Goal: Task Accomplishment & Management: Manage account settings

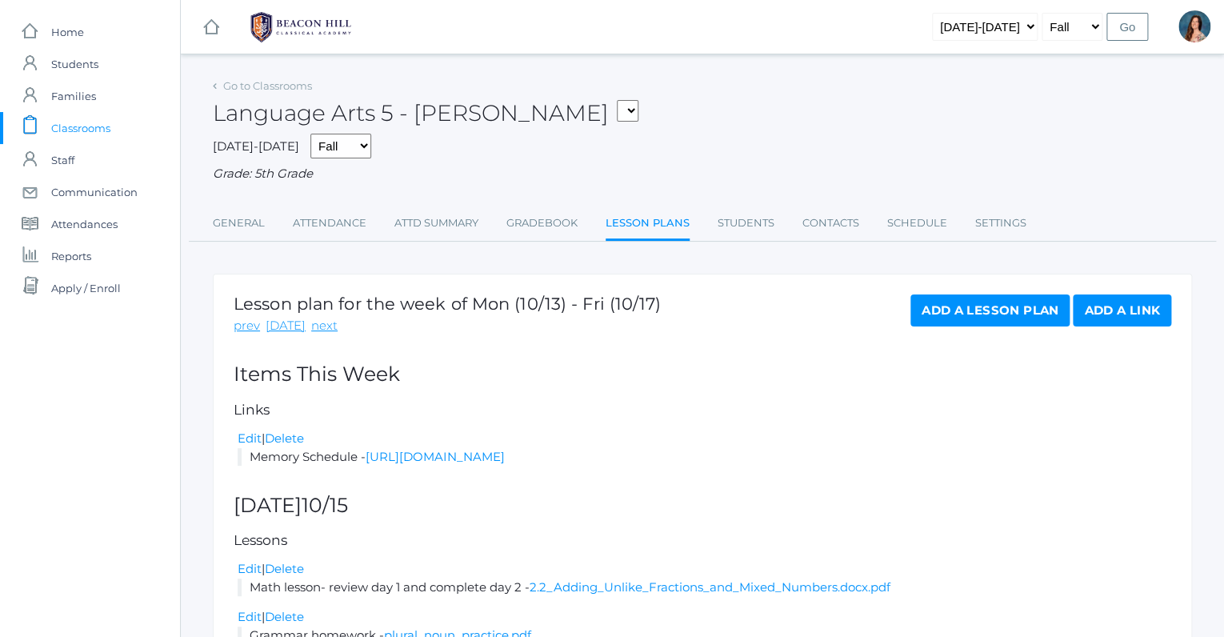
click at [617, 100] on select "05ART - Art 5 [PERSON_NAME] 05CITIZEN - Citizenship and Stewardship 5 [PERSON_N…" at bounding box center [628, 111] width 22 height 22
select select "1966"
click option "05SOCS - Social Studies 5 [PERSON_NAME]" at bounding box center [0, 0] width 0 height 0
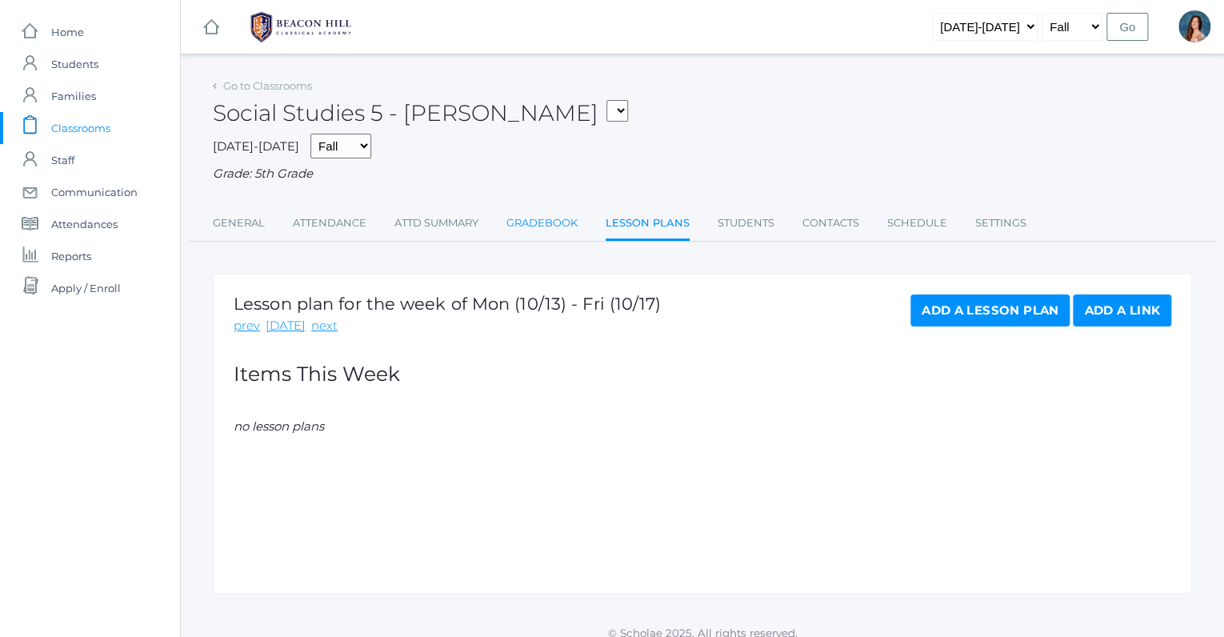
click at [534, 218] on link "Gradebook" at bounding box center [541, 223] width 71 height 32
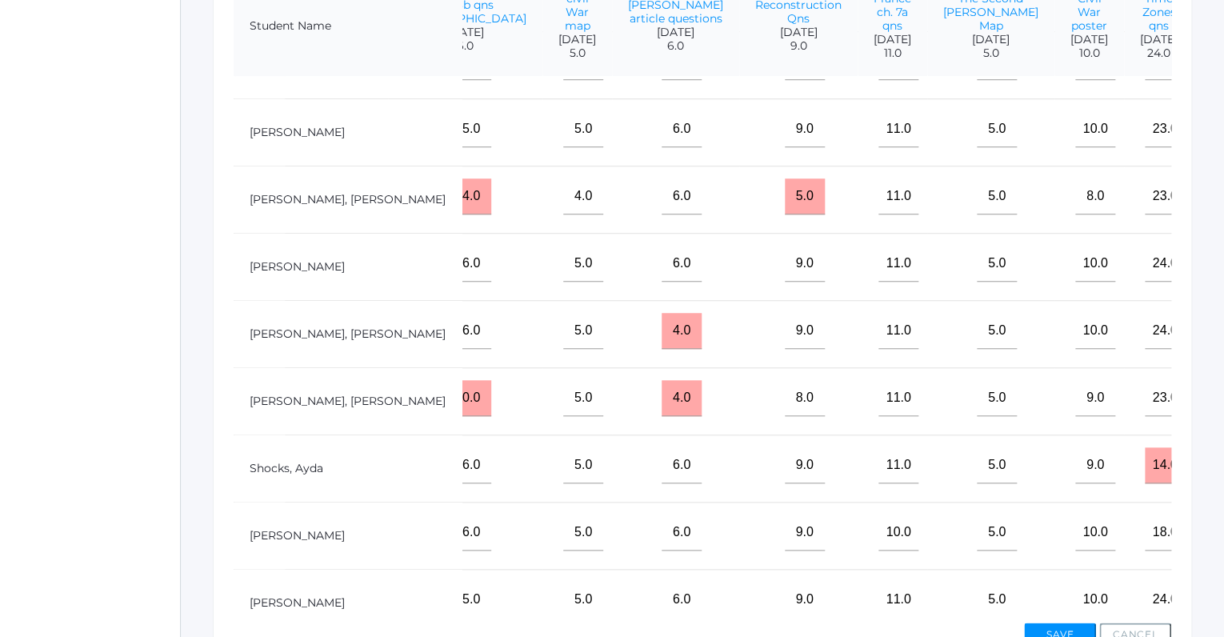
scroll to position [654, 298]
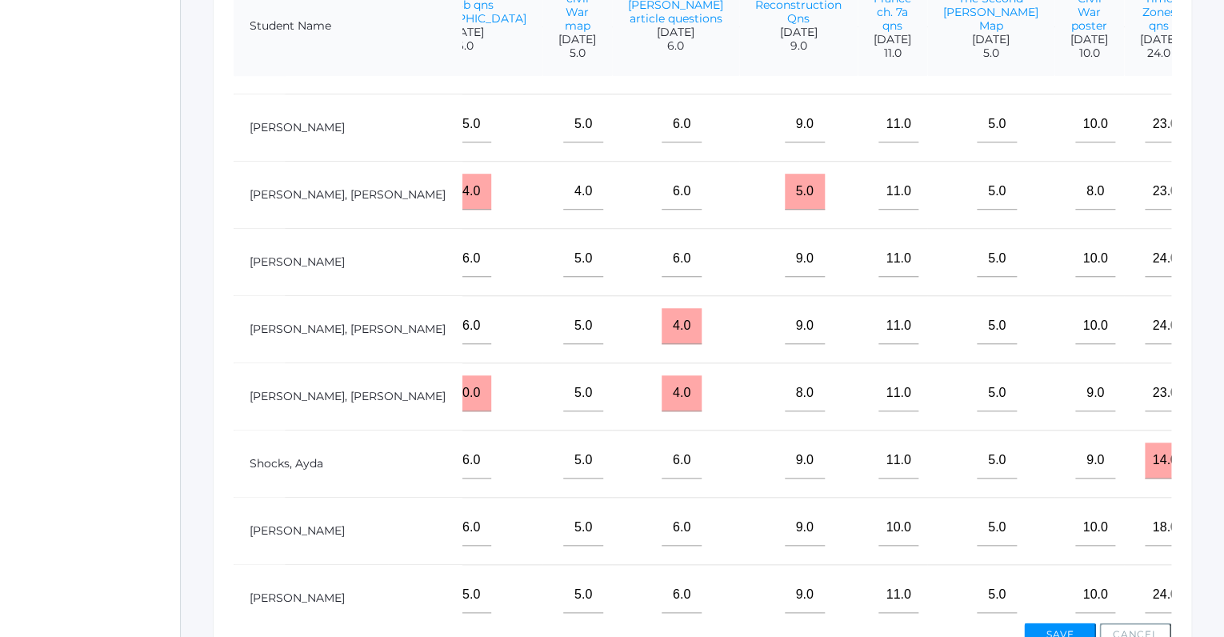
click at [1214, 473] on input"] "text" at bounding box center [1234, 460] width 40 height 36
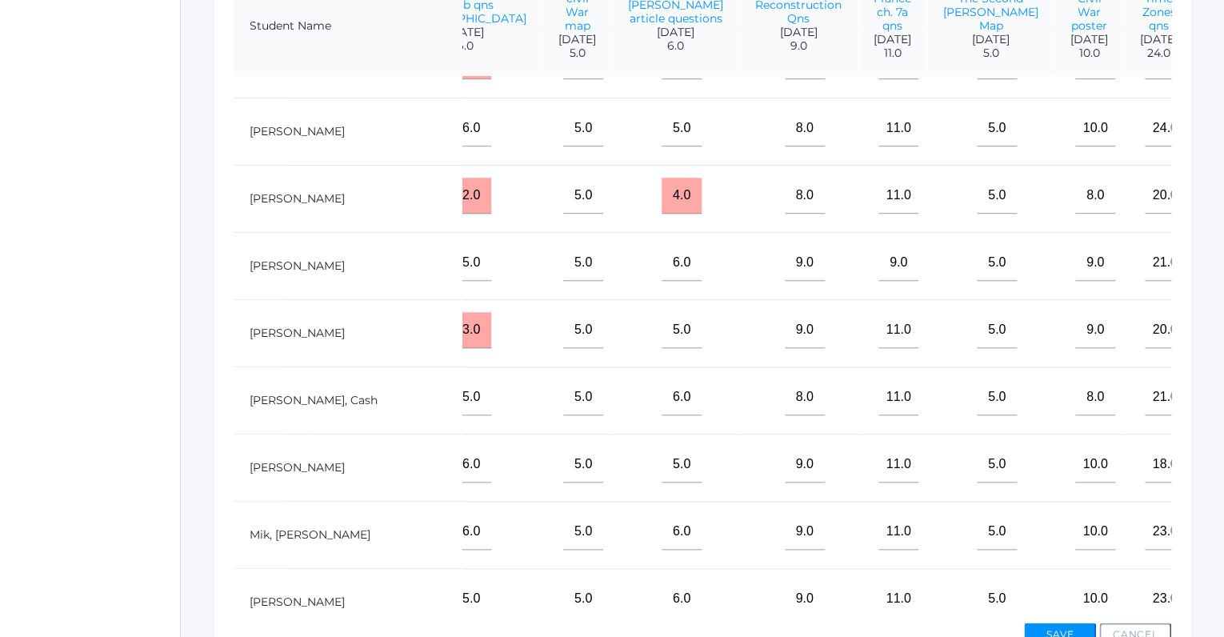
scroll to position [178, 298]
type input"] "16"
click at [1214, 214] on input"] "text" at bounding box center [1234, 197] width 40 height 36
type input"] "17"
click at [1148, 266] on tbody "Albanese, Paige 97% 17.0 6.0 5.0 6.0 9.0 11.0 5.0 9.0 23.0 20.0 Carpenter, Grac…" at bounding box center [599, 570] width 1327 height 1344
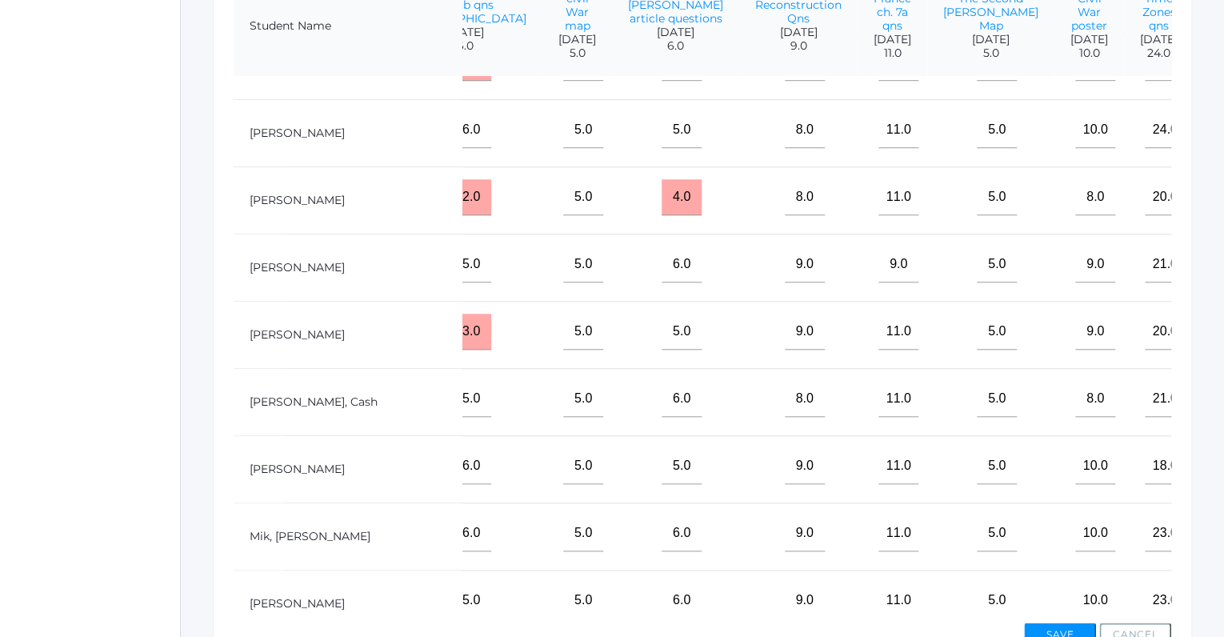
click at [1214, 545] on input"] "text" at bounding box center [1234, 533] width 40 height 36
drag, startPoint x: 1128, startPoint y: 545, endPoint x: 1184, endPoint y: 476, distance: 88.7
click at [1214, 515] on input"] "15" at bounding box center [1234, 533] width 40 height 36
type input"] "15"
drag, startPoint x: 1184, startPoint y: 476, endPoint x: 1176, endPoint y: 373, distance: 103.5
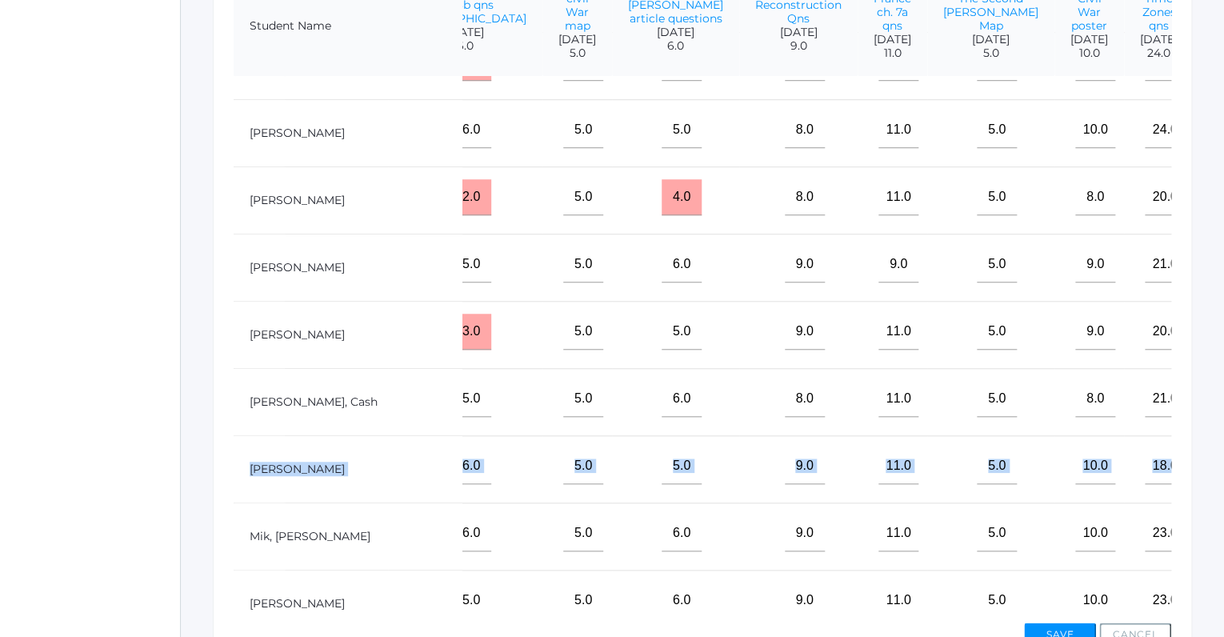
click at [1176, 373] on div "View By Assignment View By Category Manage Assignments Grading Categories Progr…" at bounding box center [702, 263] width 979 height 839
click at [1214, 340] on input"] "text" at bounding box center [1234, 332] width 40 height 36
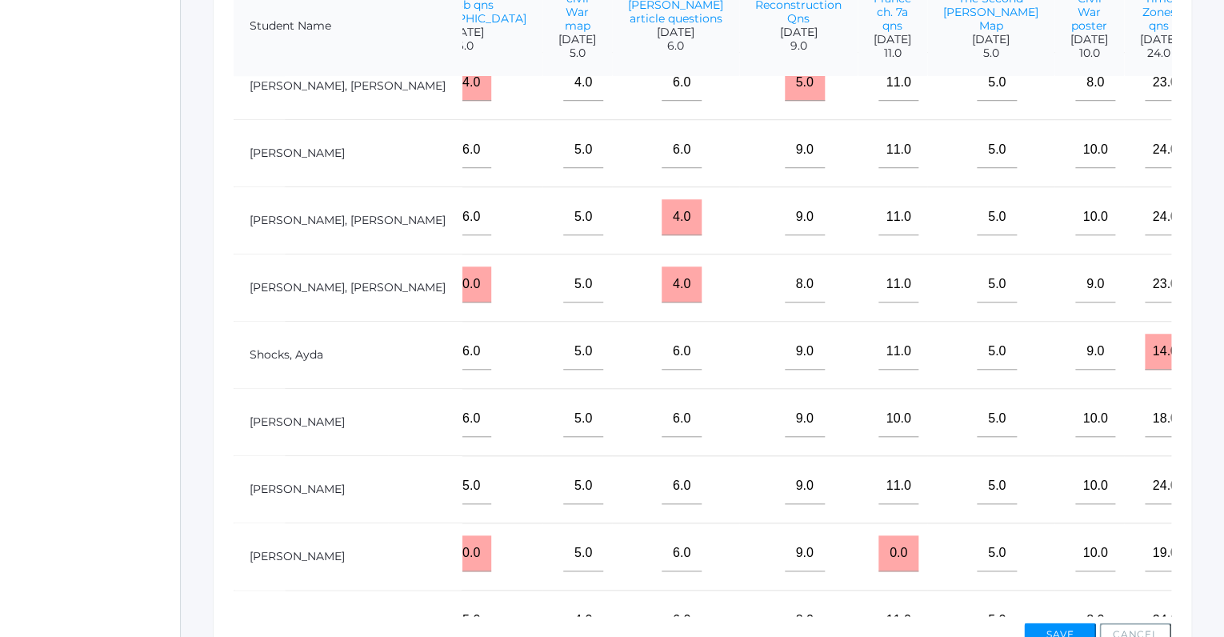
scroll to position [766, 298]
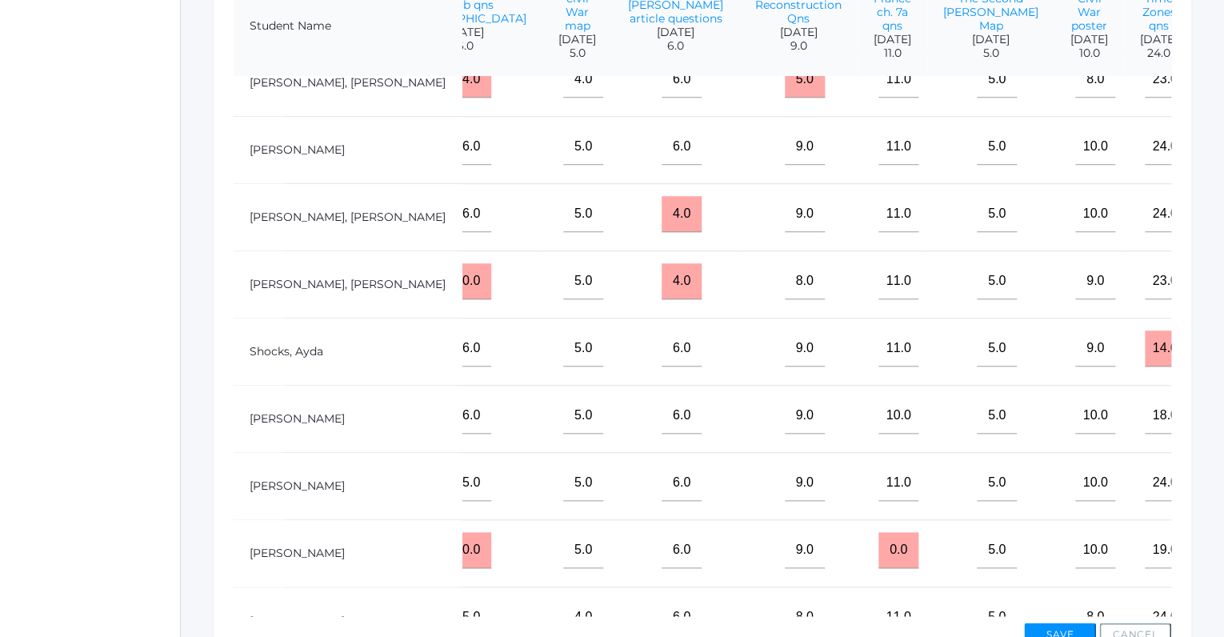
type input"] "17"
click at [1214, 294] on input"] "text" at bounding box center [1234, 281] width 40 height 36
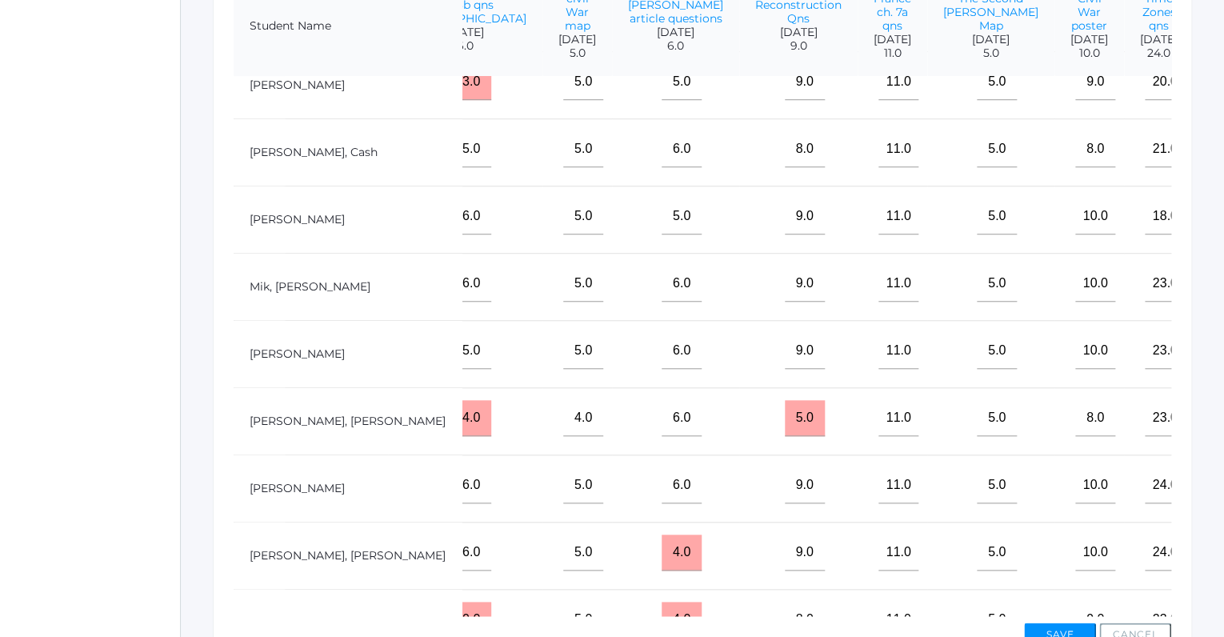
scroll to position [566, 298]
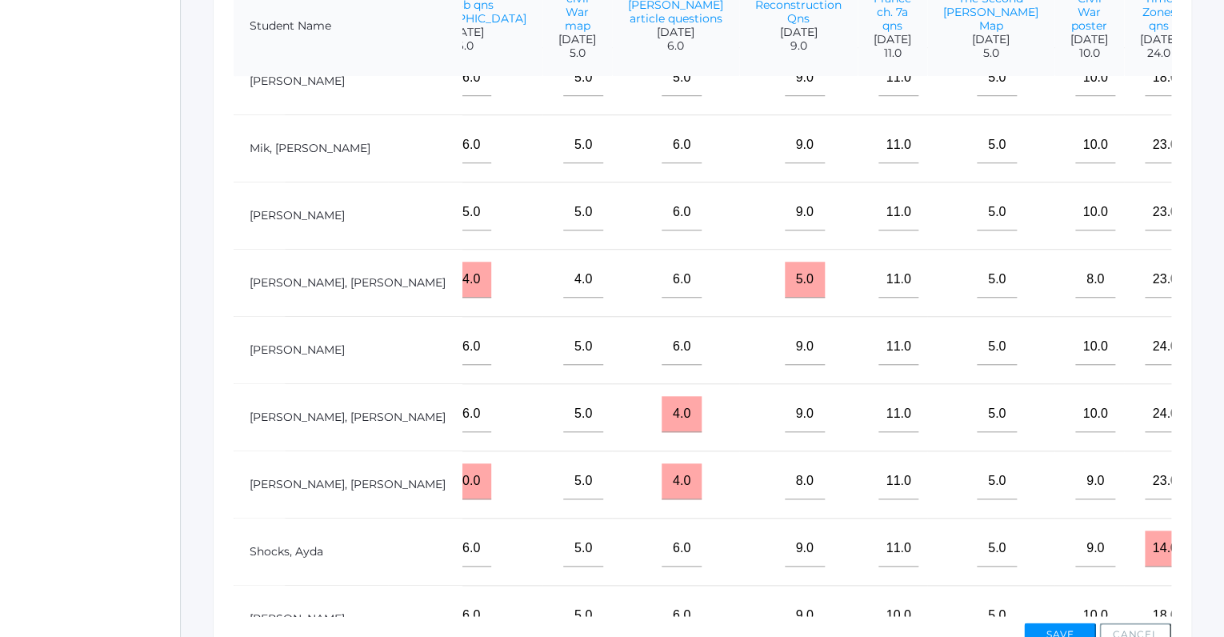
type input"] "15"
click at [1214, 293] on input"] "text" at bounding box center [1234, 280] width 40 height 36
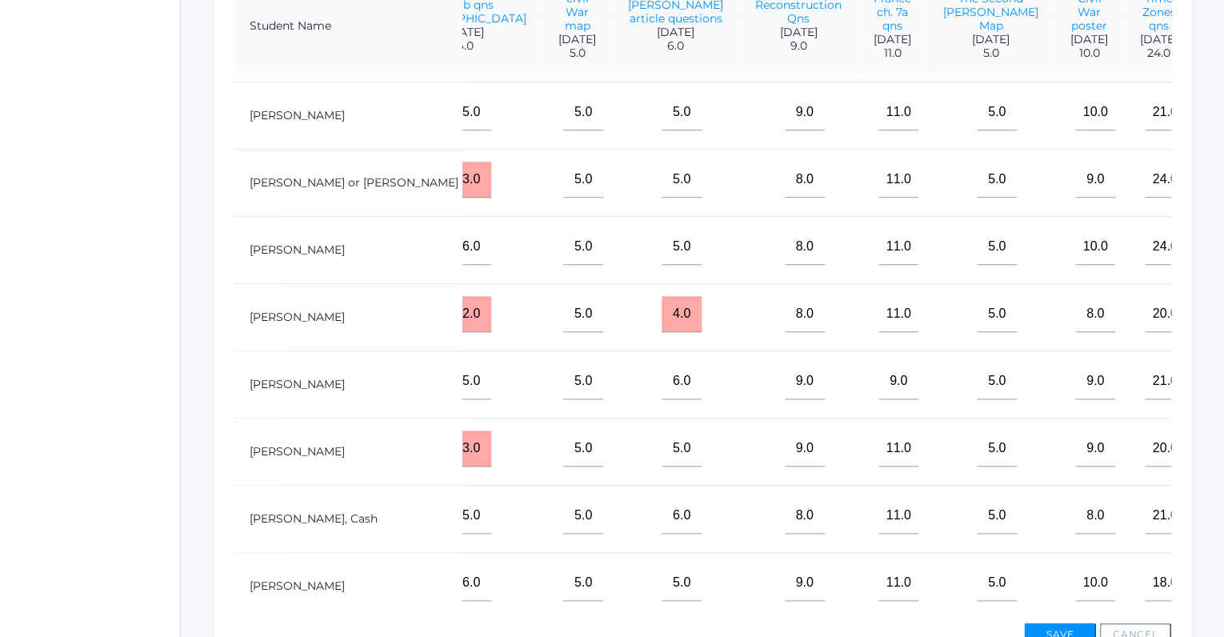
scroll to position [49, 298]
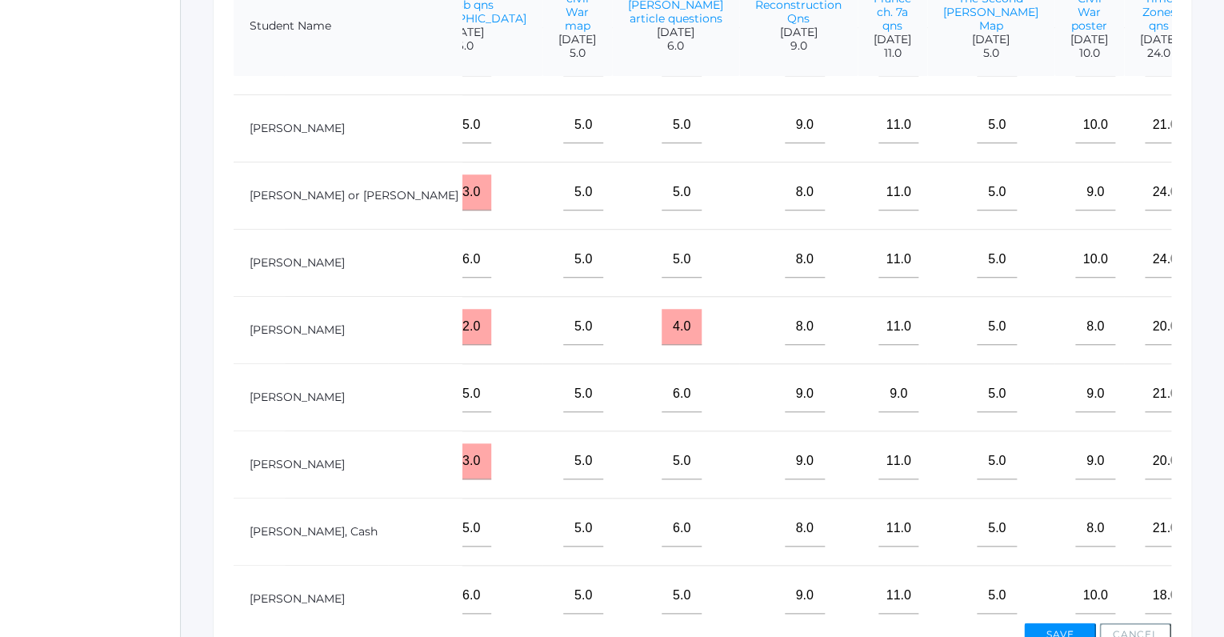
type input"] "0"
click at [1214, 206] on input"] "text" at bounding box center [1234, 192] width 40 height 36
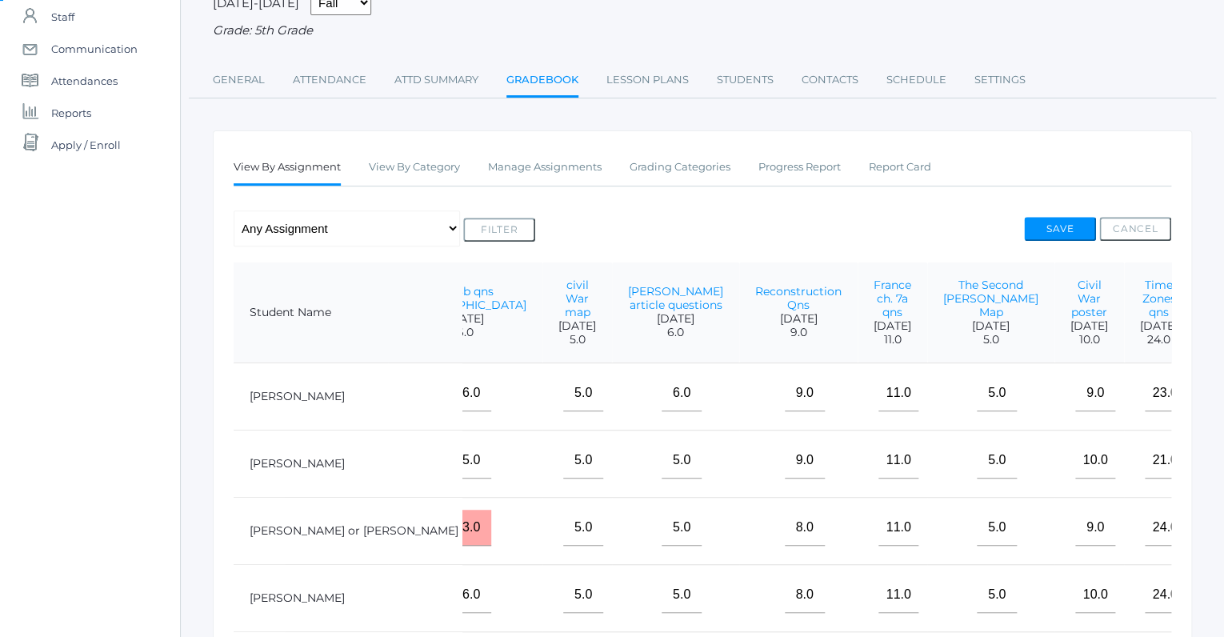
scroll to position [158, 0]
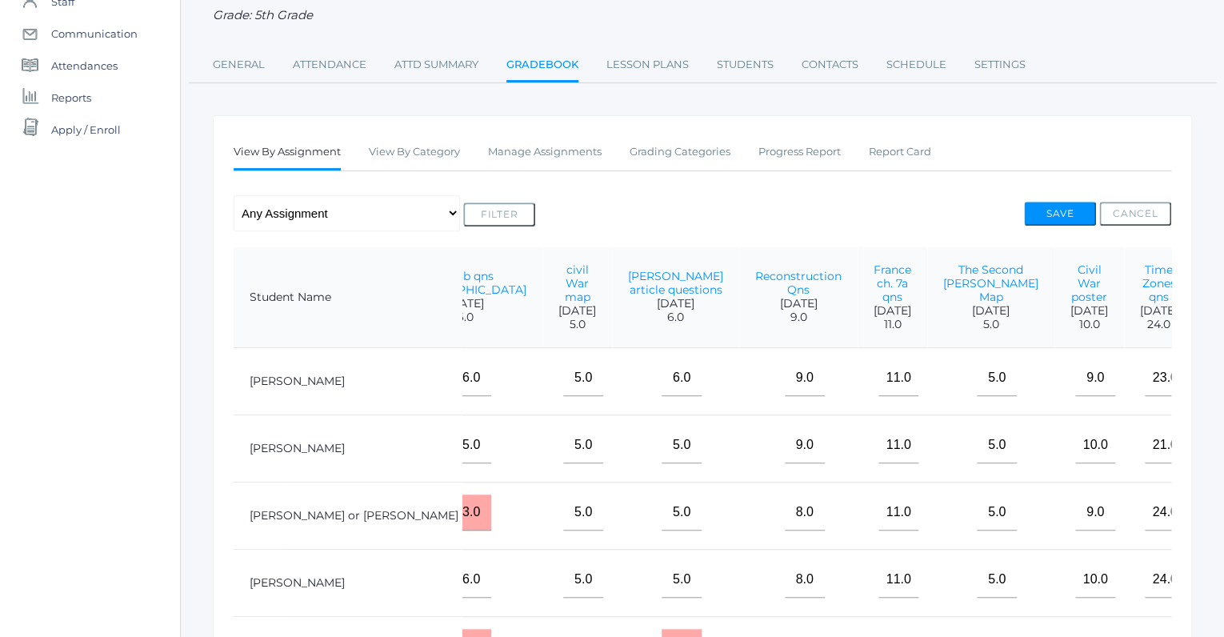
type input"] "16"
click at [1045, 208] on button "Save" at bounding box center [1060, 214] width 72 height 24
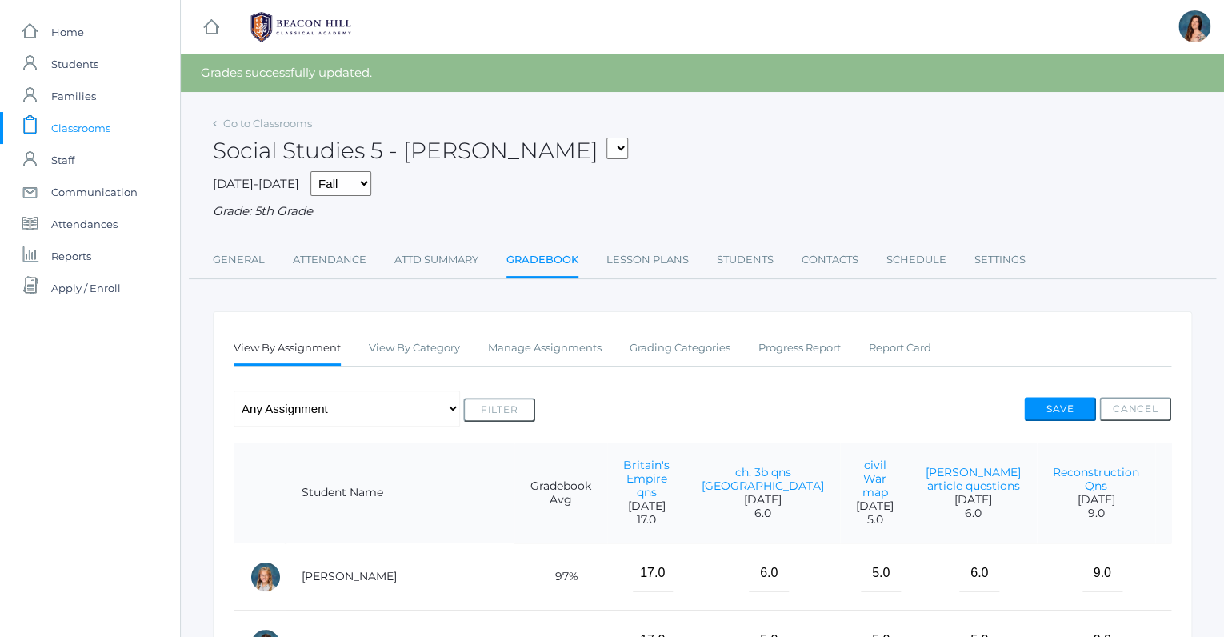
click at [1045, 208] on div "Grade: 5th Grade" at bounding box center [702, 211] width 979 height 18
select select "1967"
click option "05LA - Language Arts 5 [PERSON_NAME]" at bounding box center [0, 0] width 0 height 0
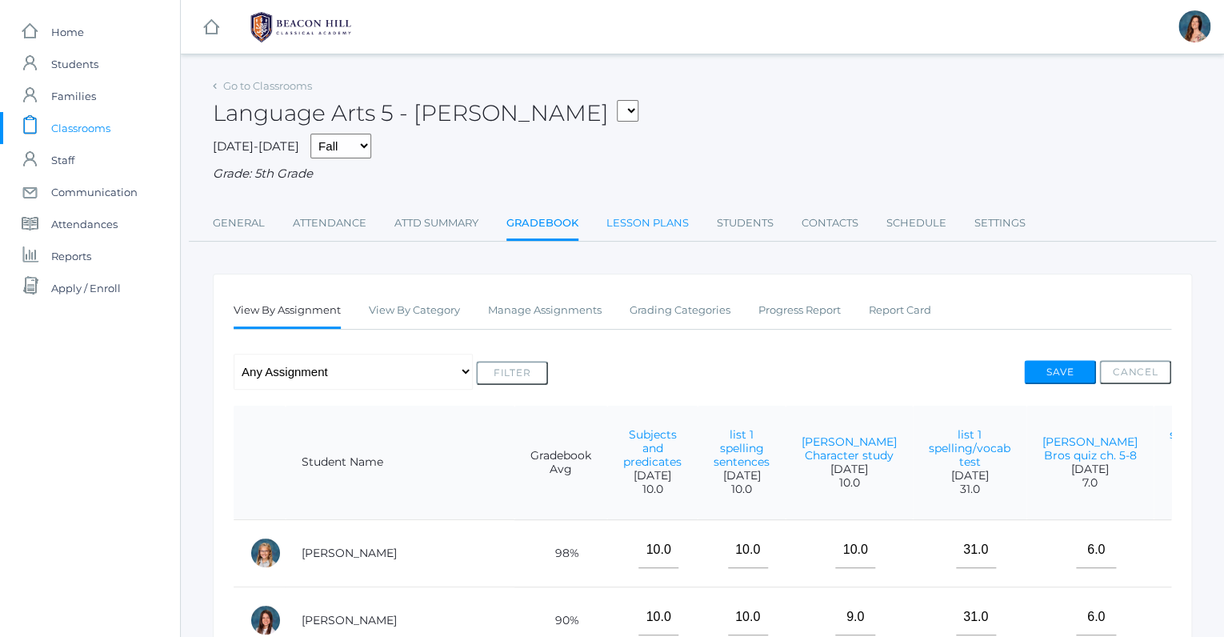
click at [623, 225] on link "Lesson Plans" at bounding box center [647, 223] width 82 height 32
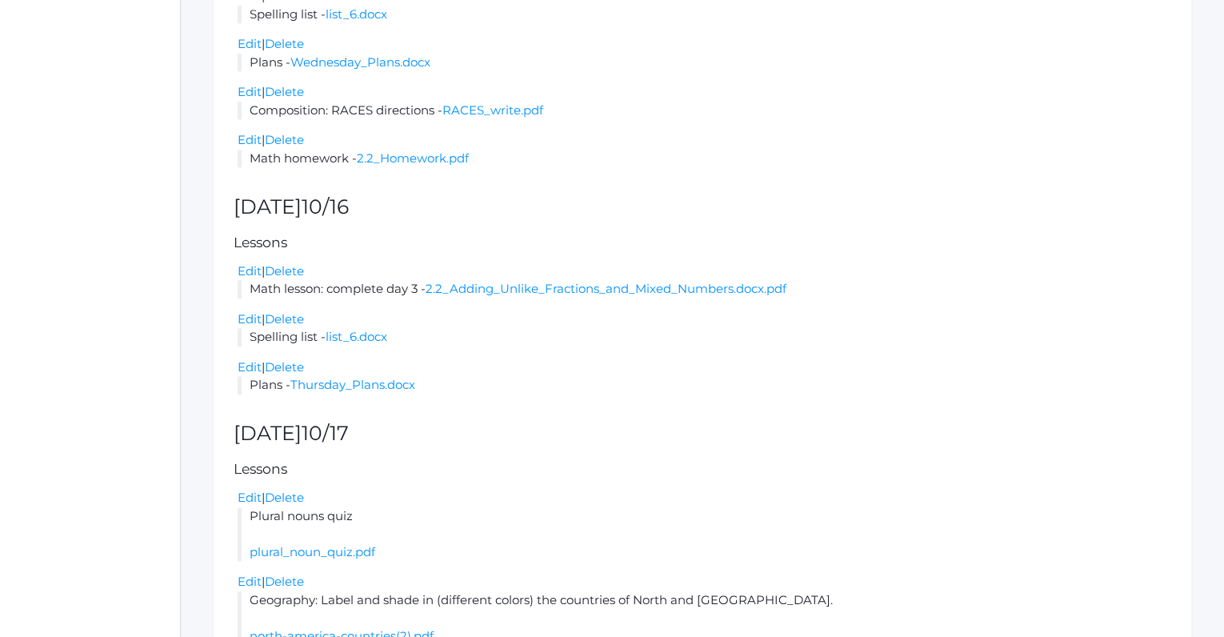
scroll to position [673, 0]
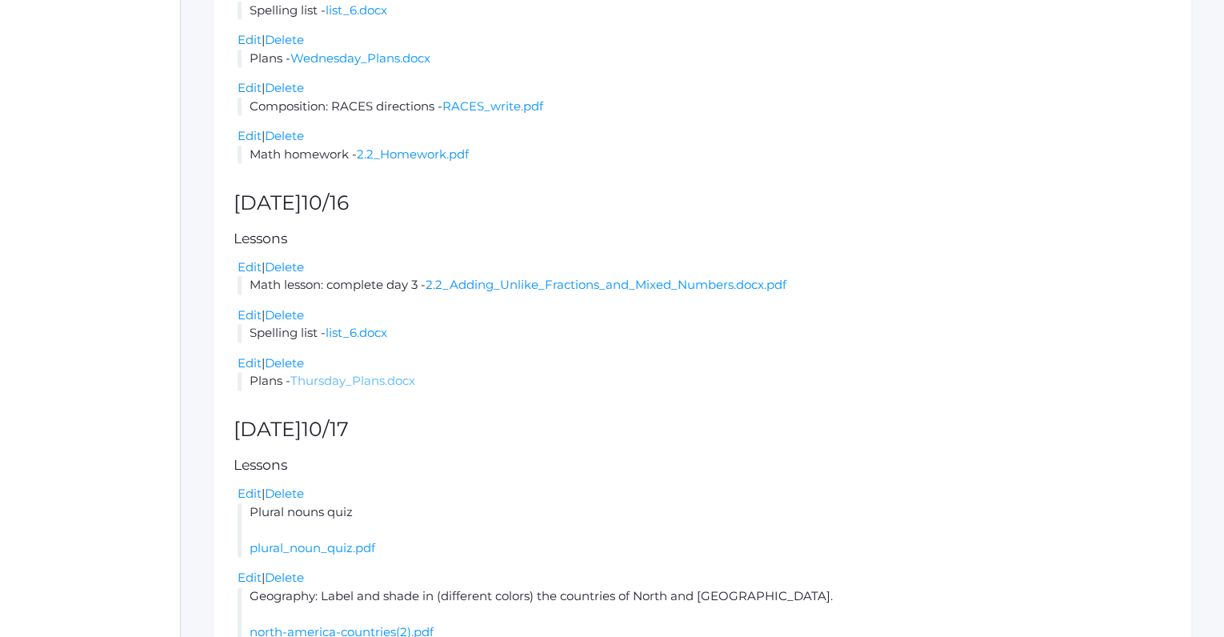
click at [392, 388] on link "Thursday_Plans.docx" at bounding box center [352, 380] width 125 height 15
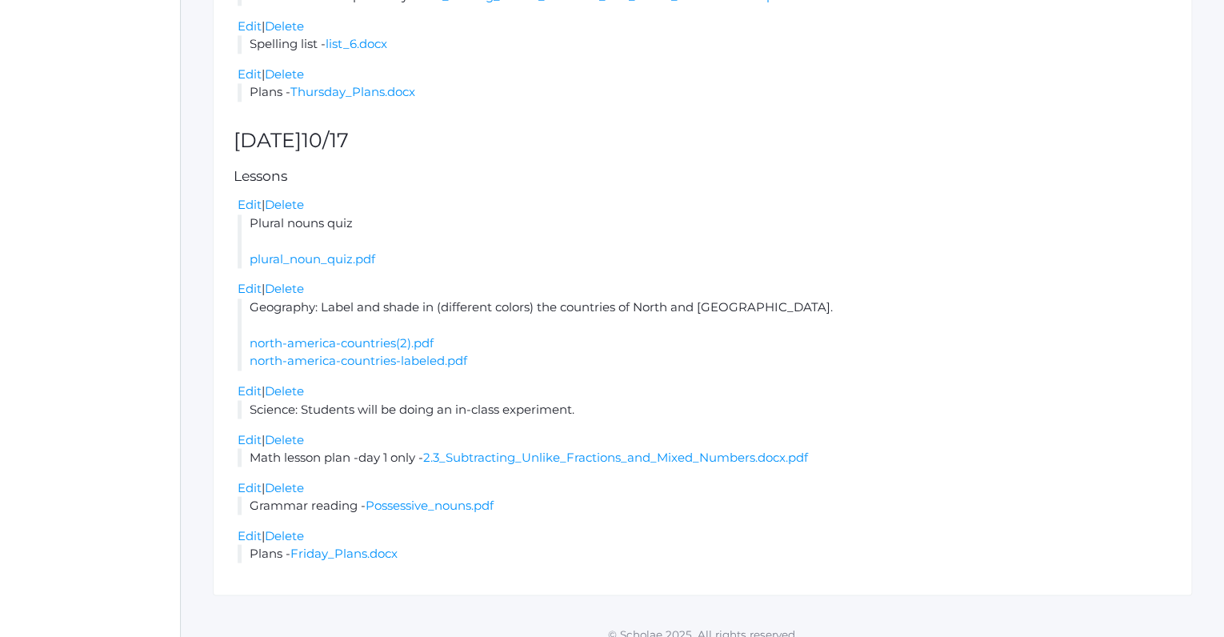
scroll to position [993, 0]
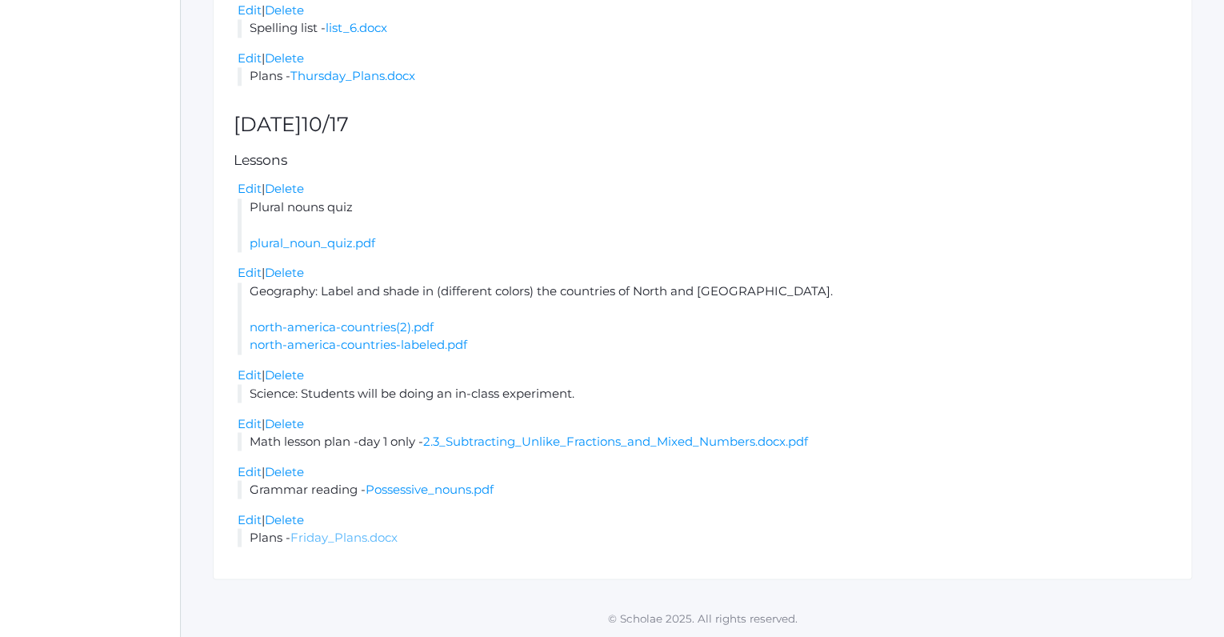
click at [356, 533] on link "Friday_Plans.docx" at bounding box center [343, 536] width 107 height 15
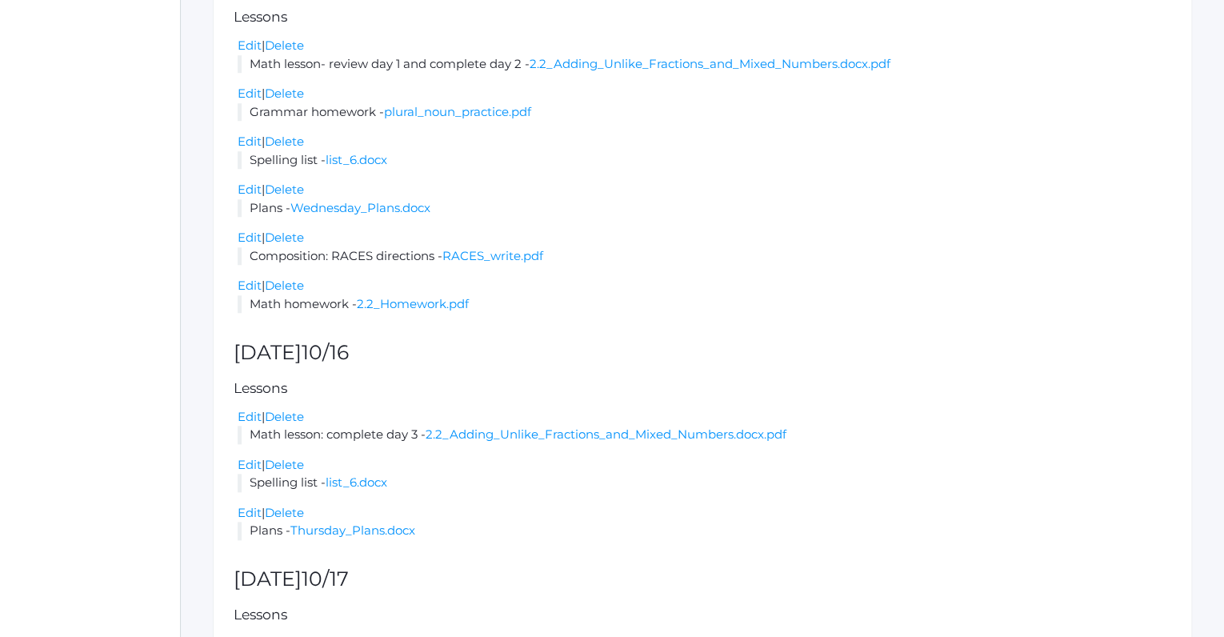
scroll to position [518, 0]
